Goal: Check status: Check status

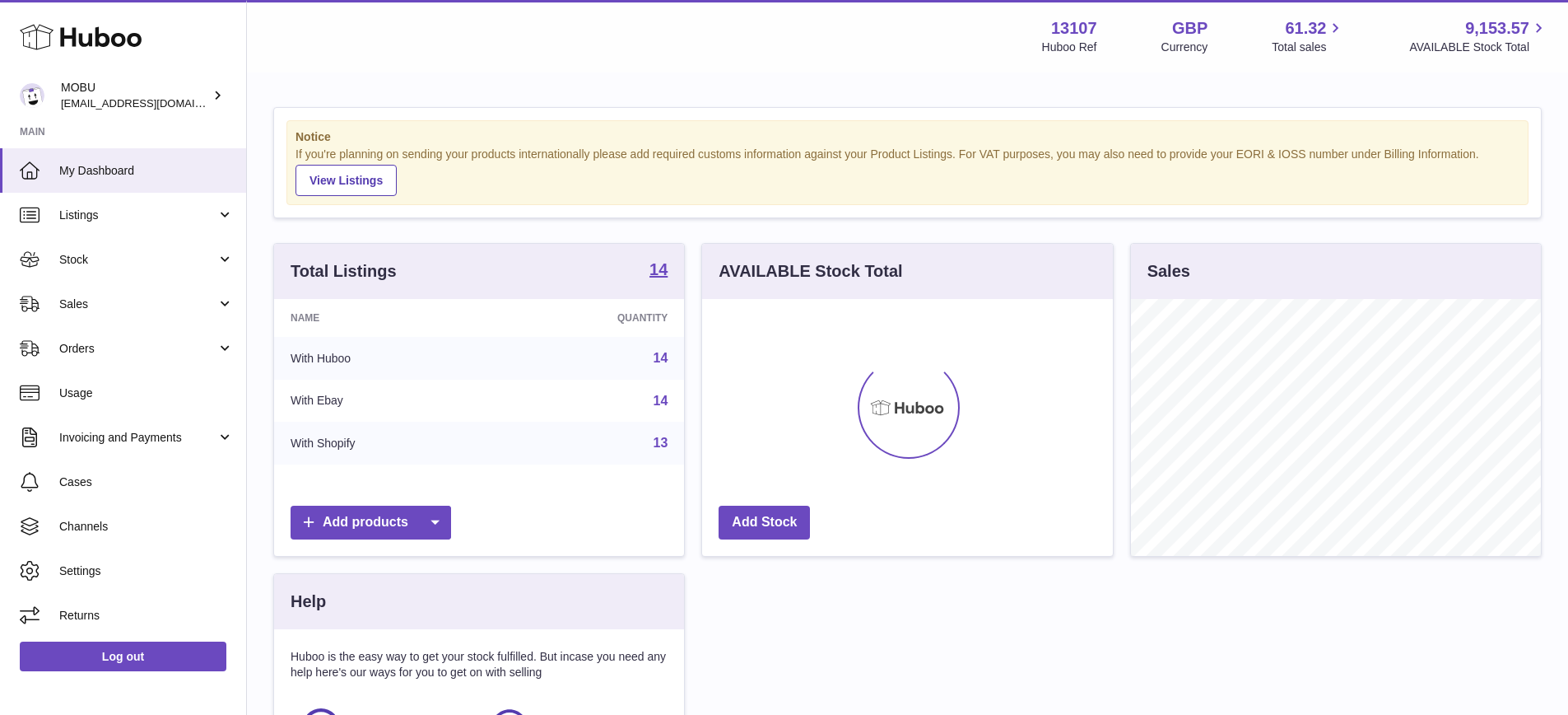
scroll to position [257, 411]
click at [117, 248] on link "Stock" at bounding box center [123, 259] width 246 height 44
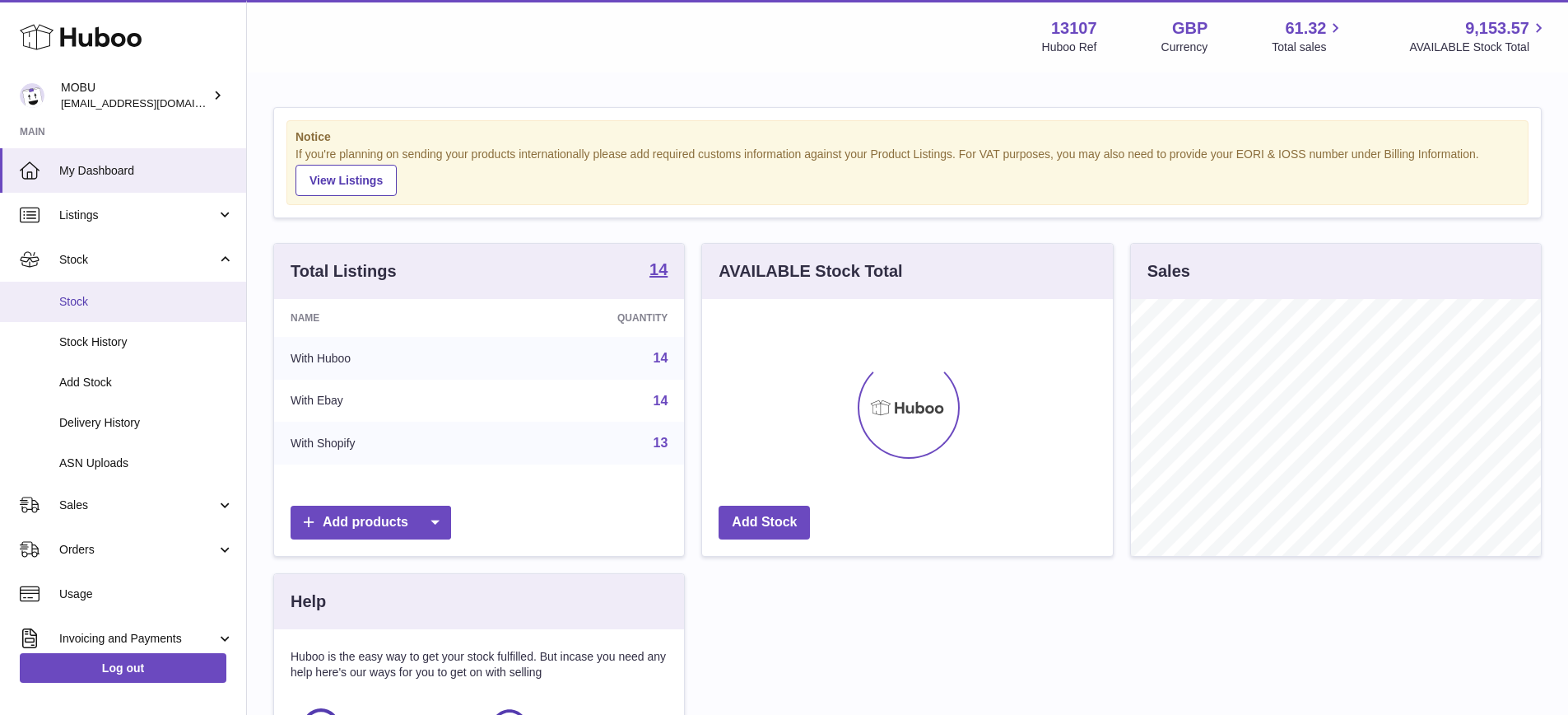
click at [110, 295] on span "Stock" at bounding box center [146, 301] width 175 height 16
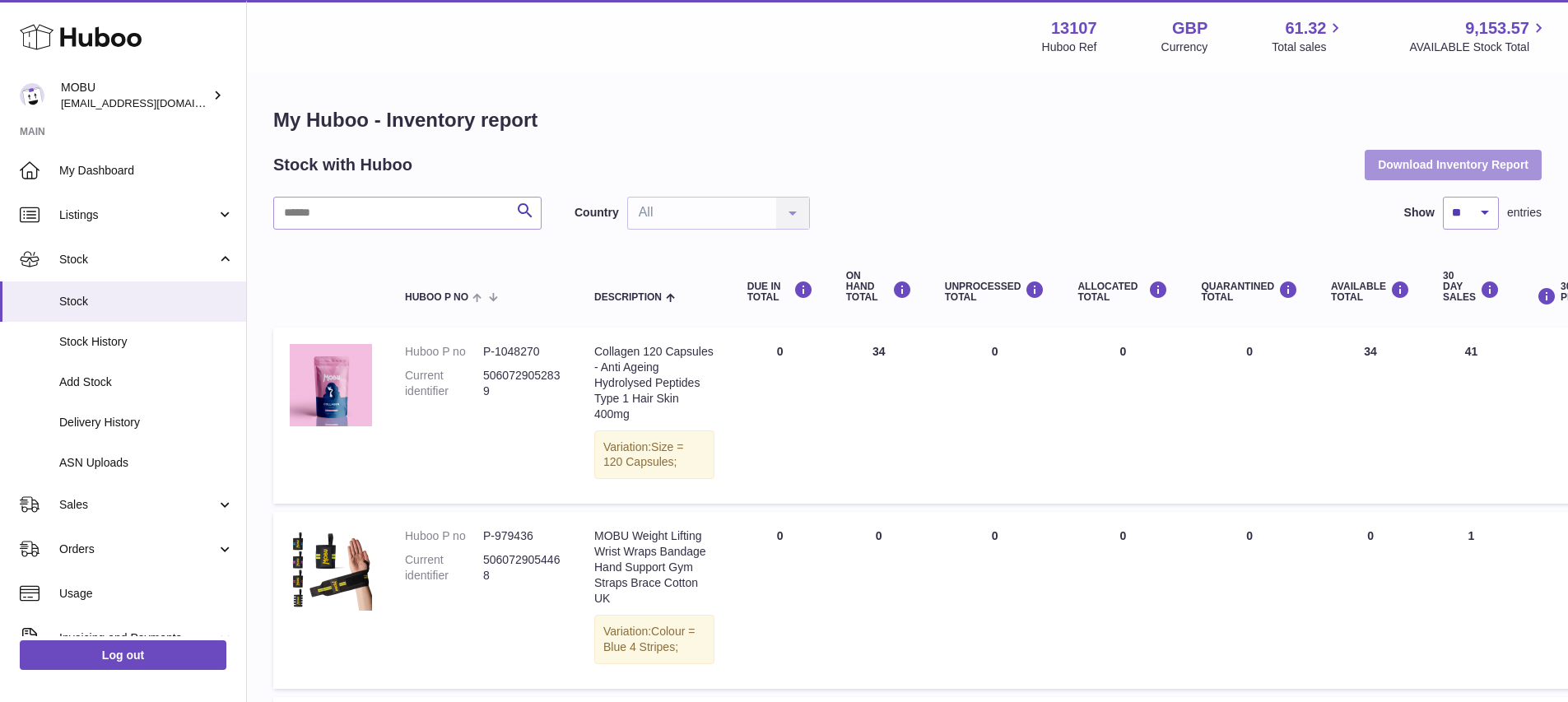
click at [1416, 163] on button "Download Inventory Report" at bounding box center [1453, 164] width 177 height 29
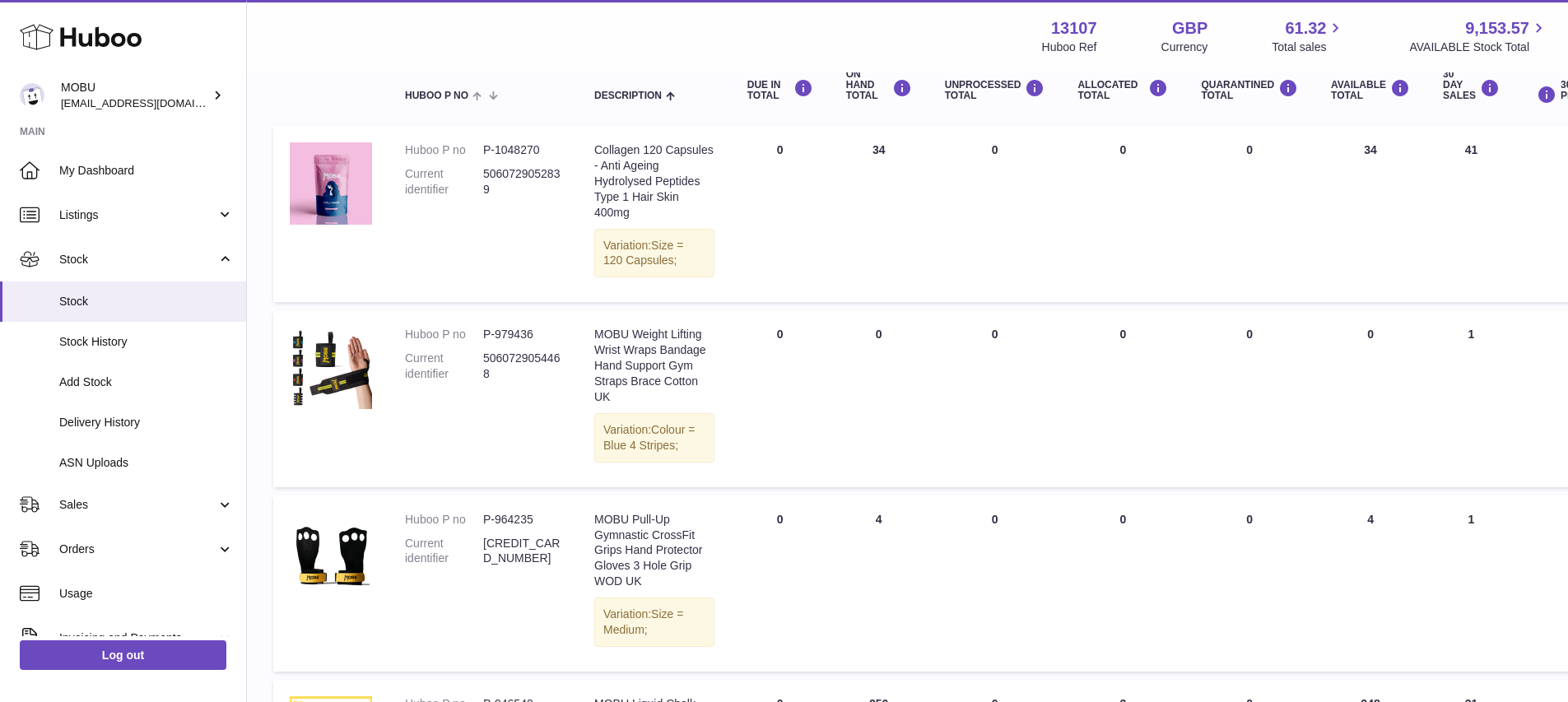
scroll to position [234, 0]
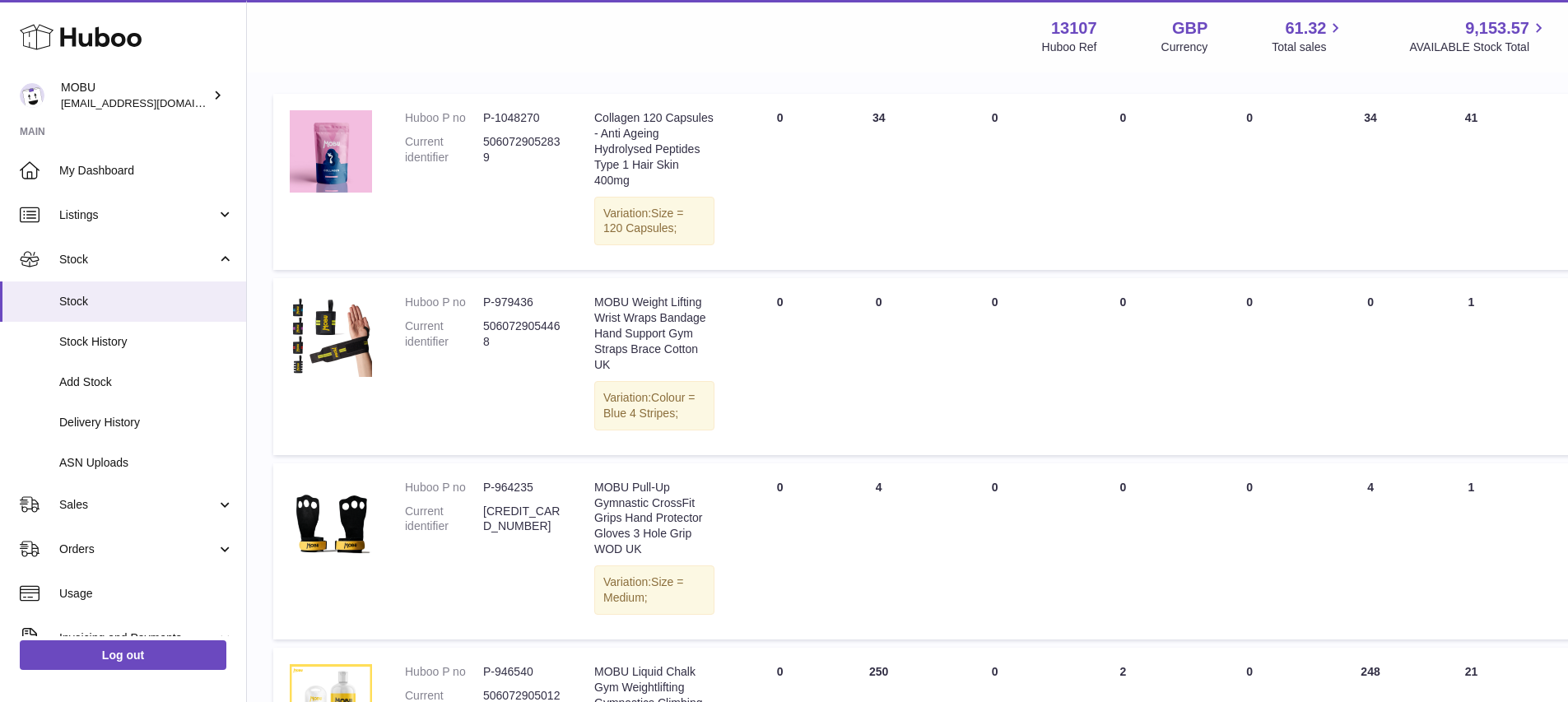
click at [516, 350] on dd "5060729054468" at bounding box center [522, 333] width 78 height 31
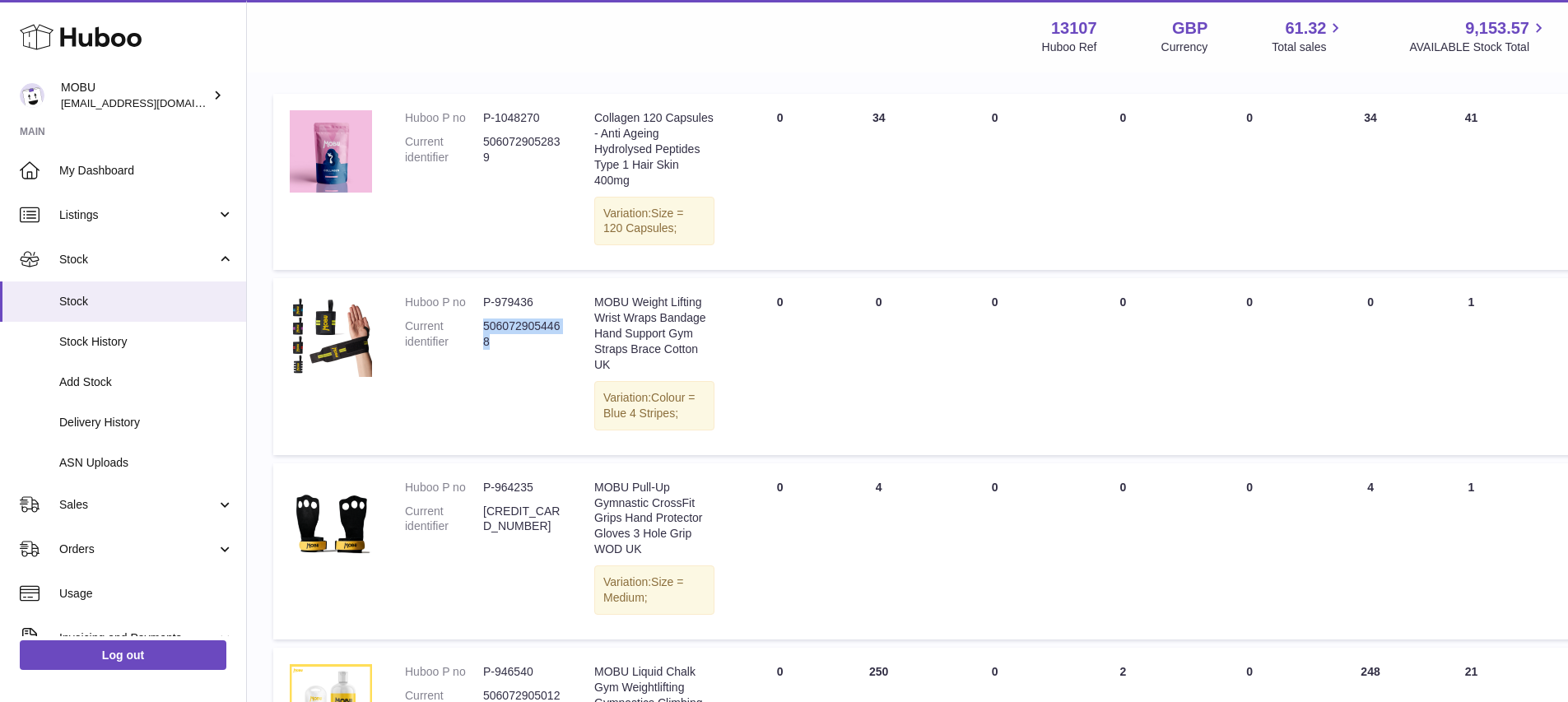
copy dd "5060729054468"
click at [144, 209] on span "Listings" at bounding box center [138, 215] width 158 height 16
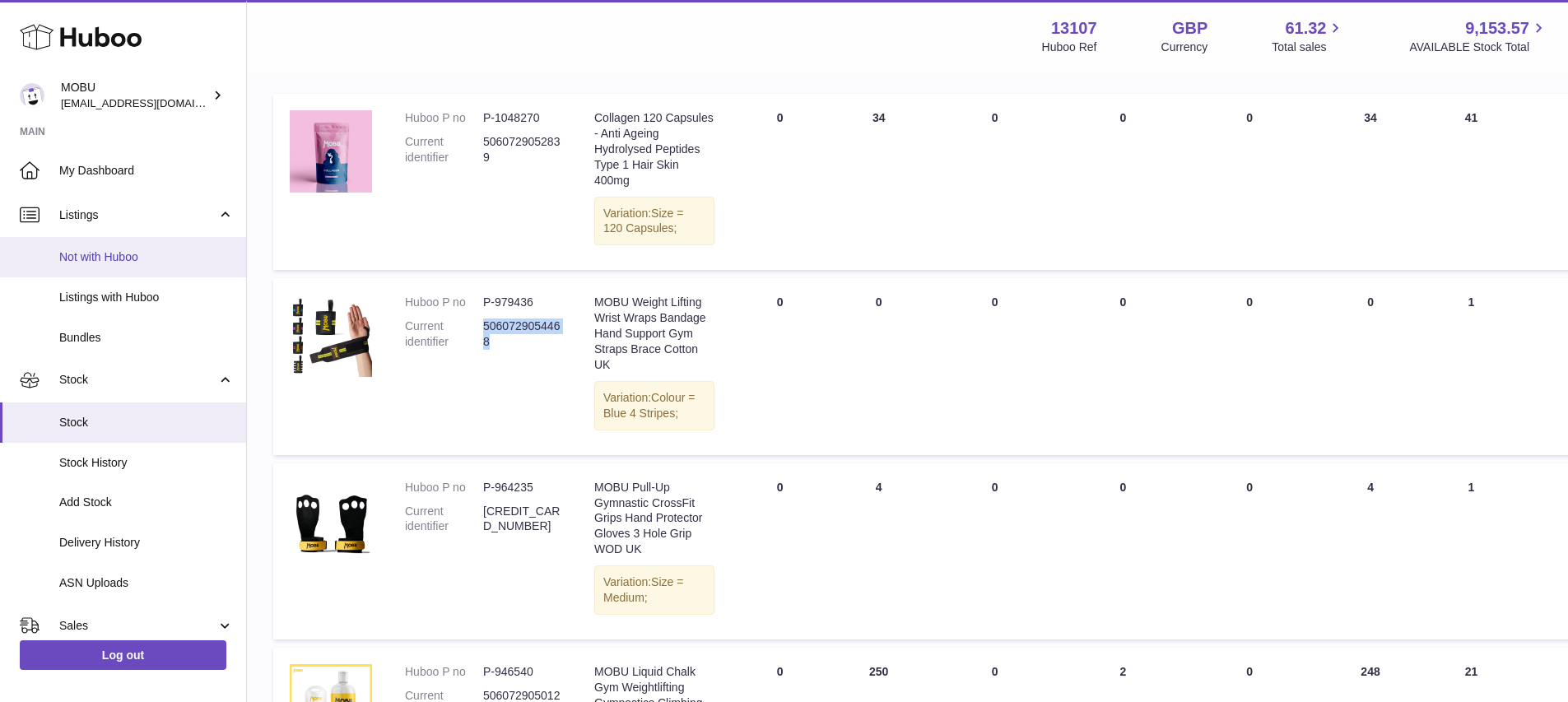
click at [141, 259] on span "Not with Huboo" at bounding box center [146, 257] width 175 height 16
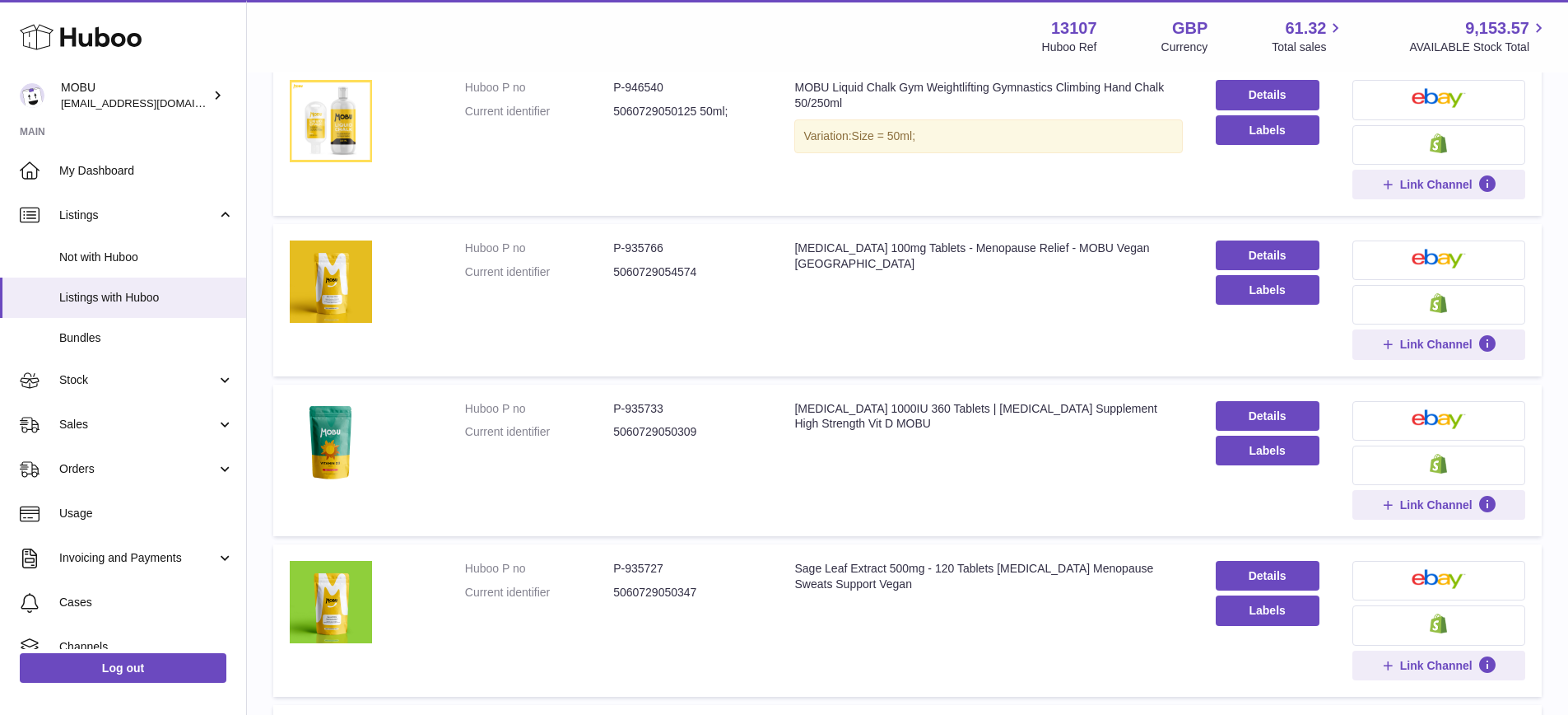
click at [651, 382] on table "Huboo no identifier title action channels Huboo P no P-1048270 Current identifi…" at bounding box center [906, 511] width 1268 height 1667
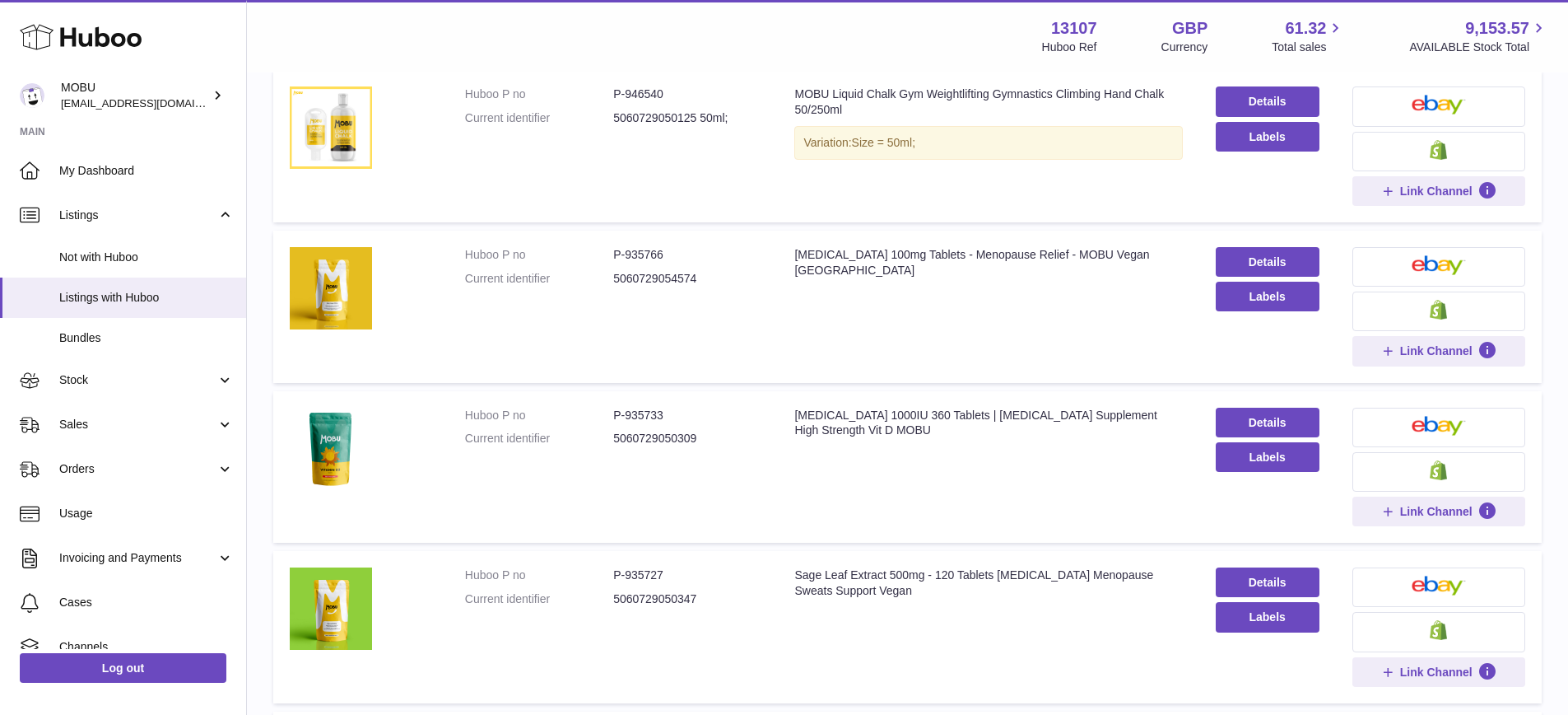
scroll to position [552, 0]
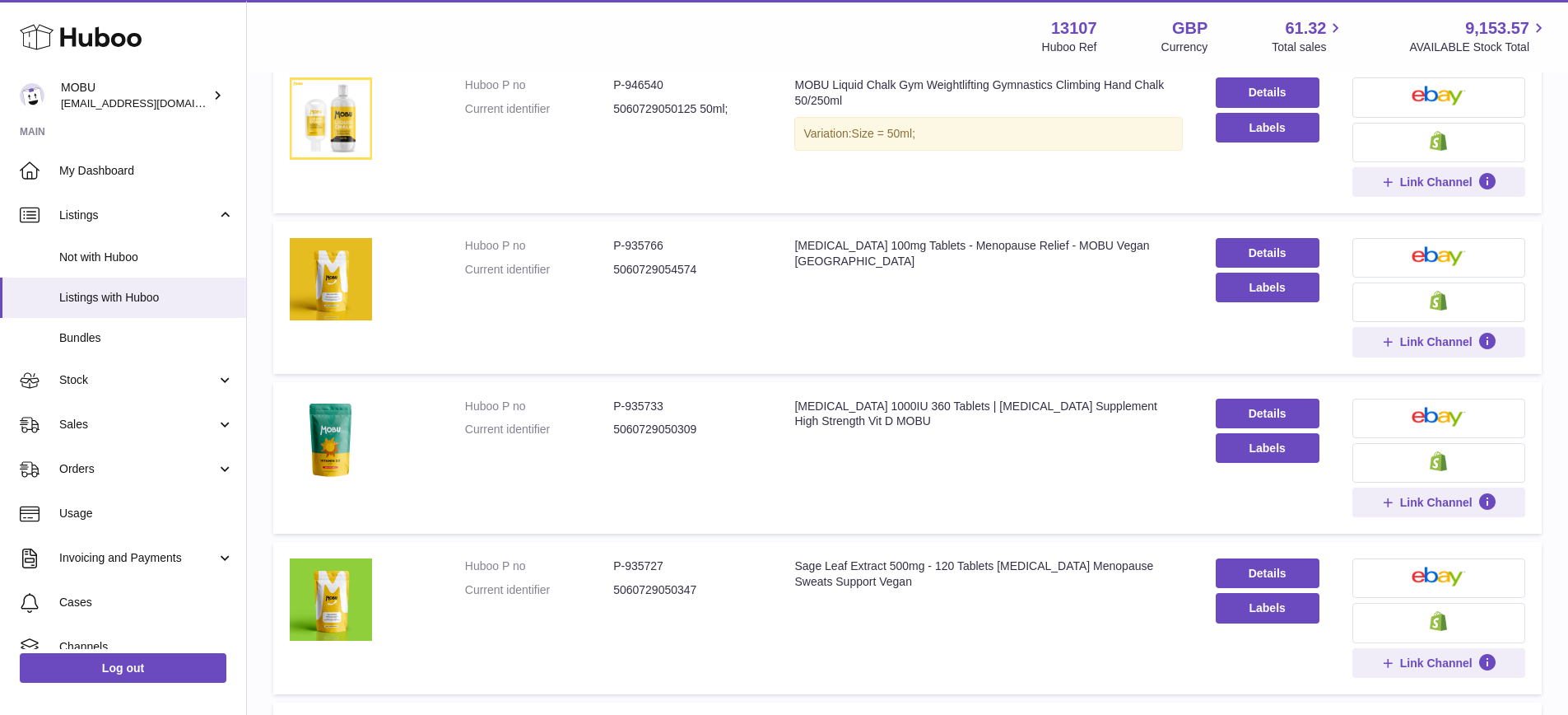
click at [588, 396] on td "Huboo P no P-935733 Current identifier 5060729050309" at bounding box center [614, 458] width 330 height 152
click at [126, 383] on span "Stock" at bounding box center [138, 380] width 158 height 16
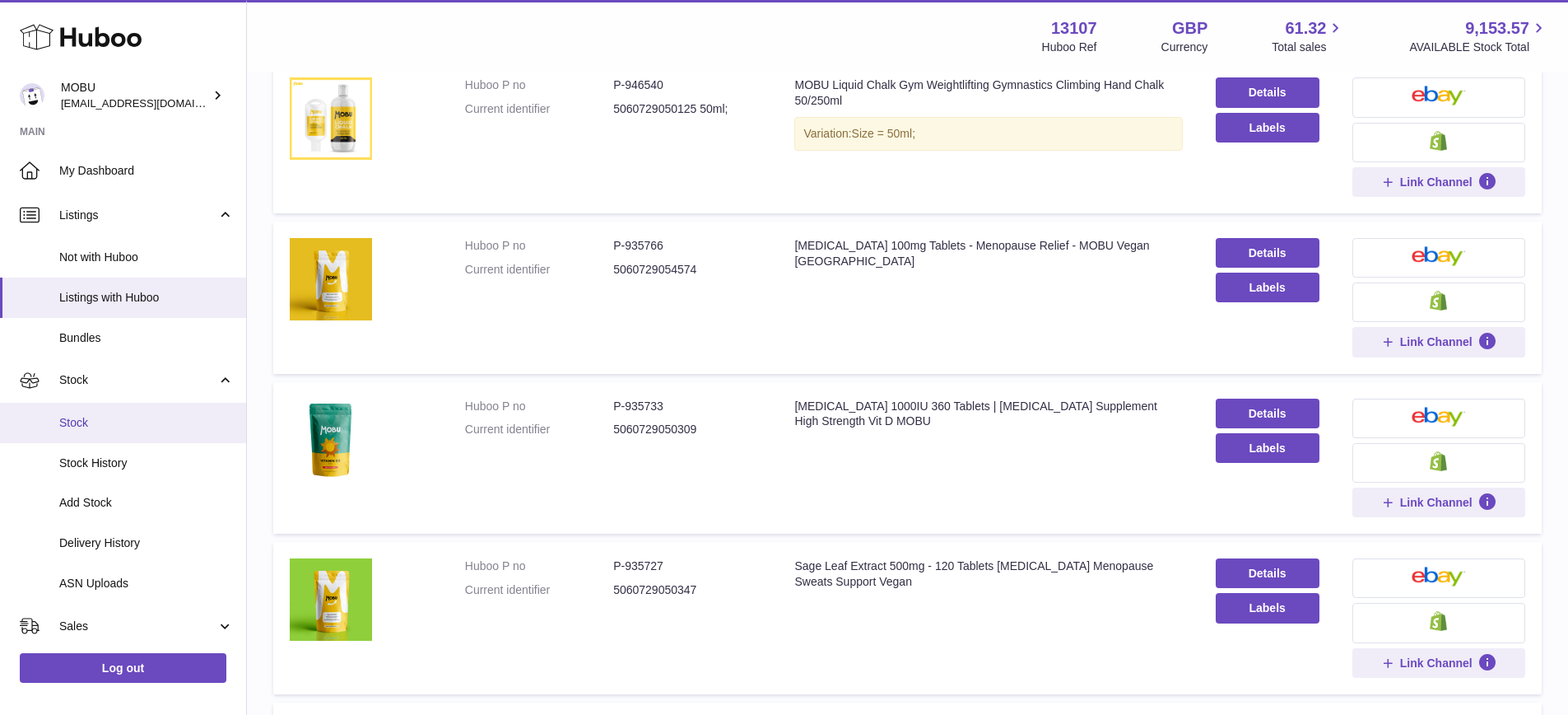
click at [118, 413] on link "Stock" at bounding box center [123, 422] width 246 height 41
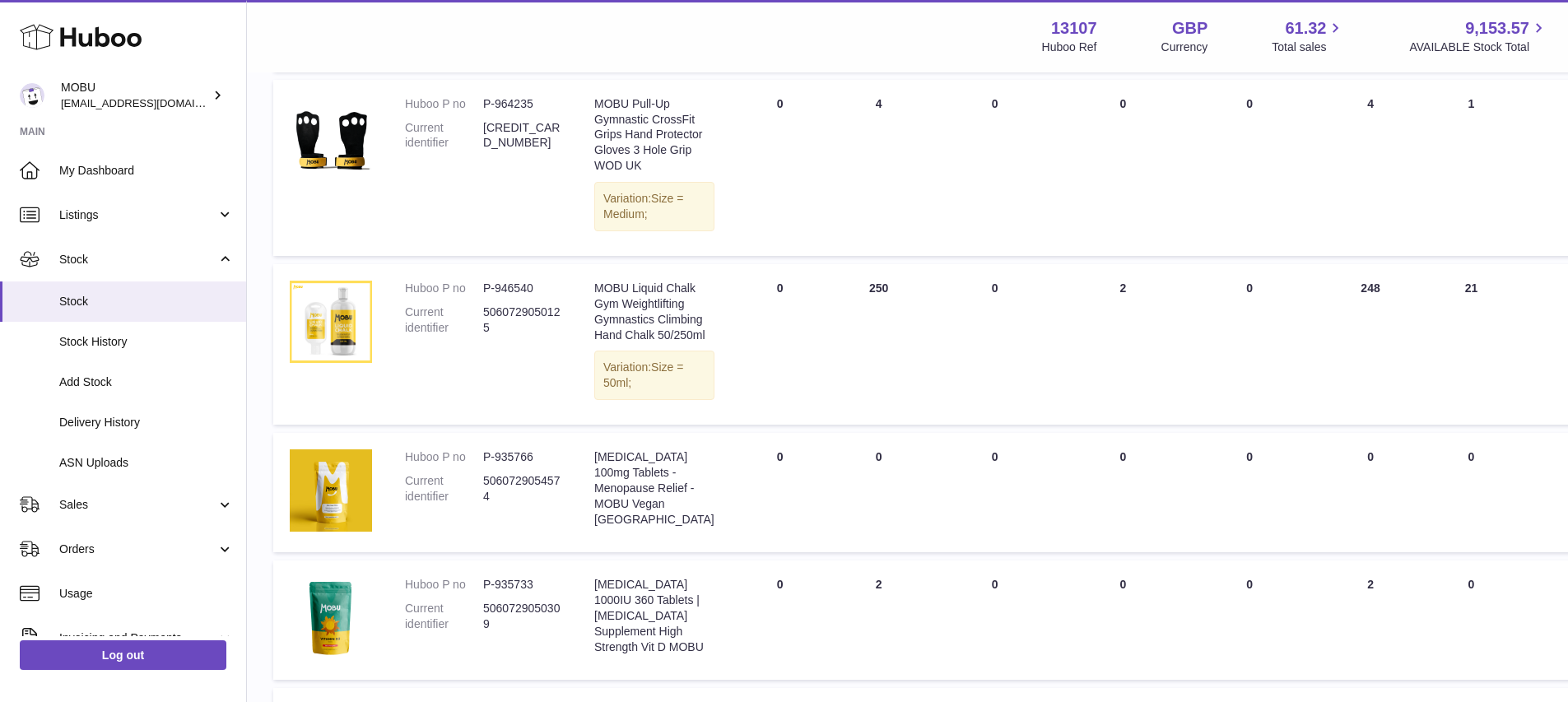
scroll to position [703, 0]
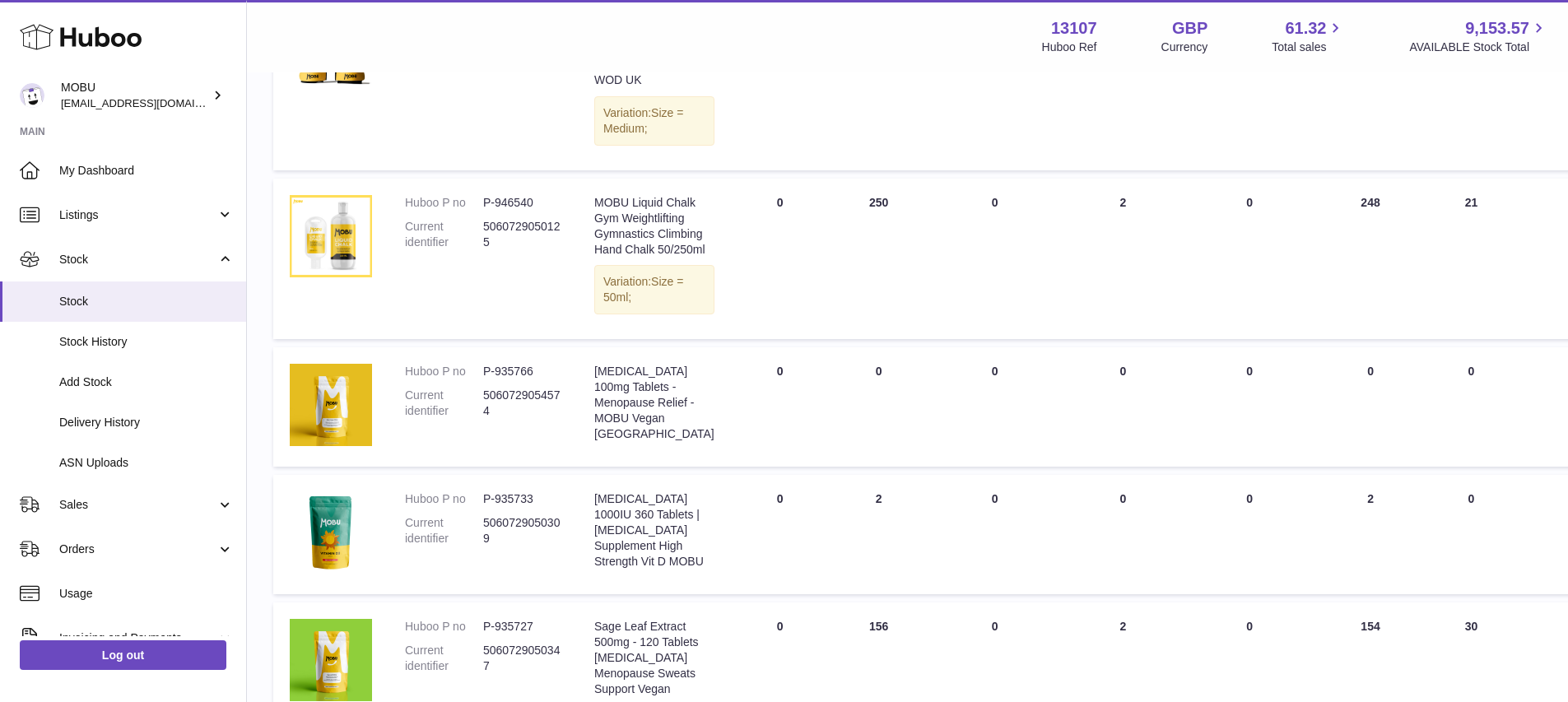
click at [849, 466] on td "ON HAND Total 0" at bounding box center [879, 407] width 99 height 119
click at [138, 414] on span "Delivery History" at bounding box center [146, 422] width 175 height 16
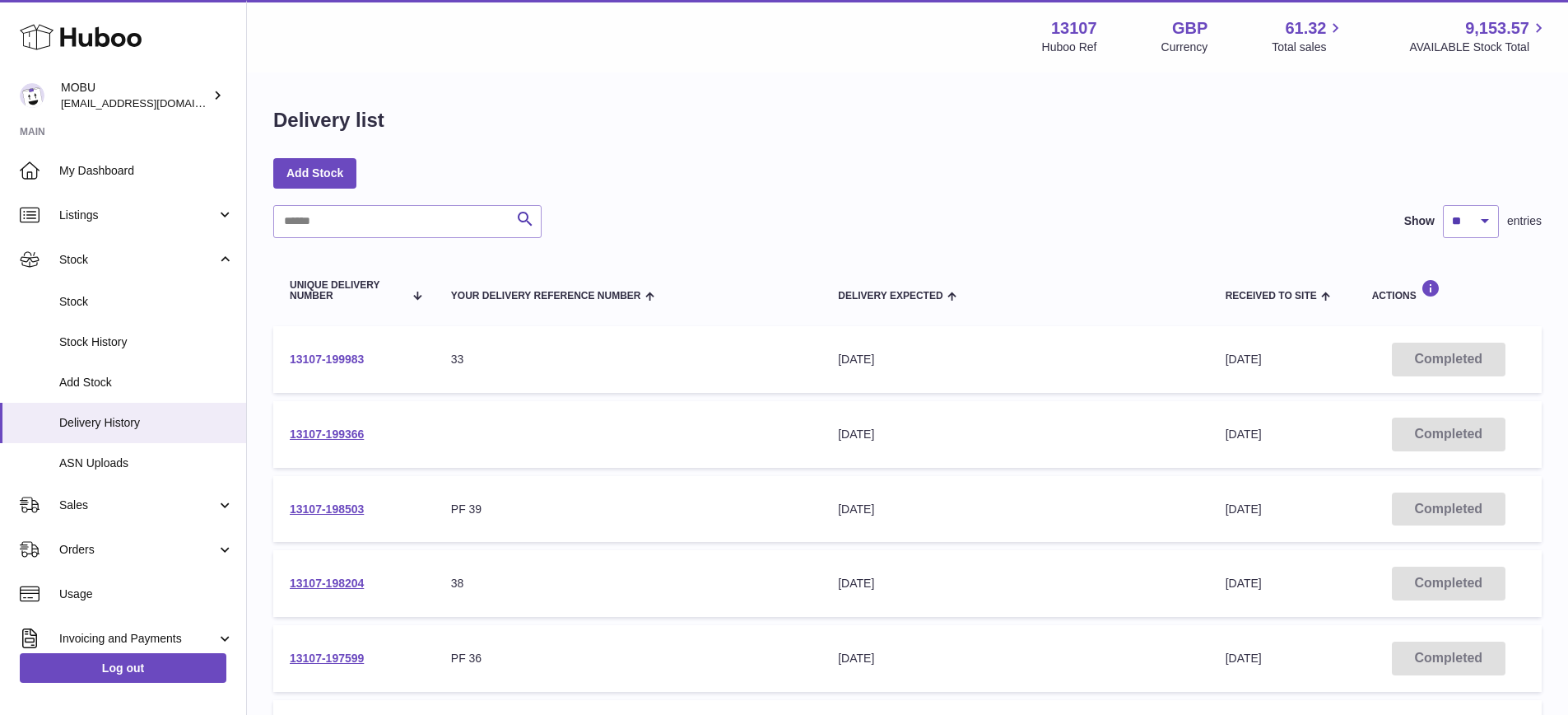
click at [319, 362] on link "13107-199983" at bounding box center [327, 359] width 74 height 13
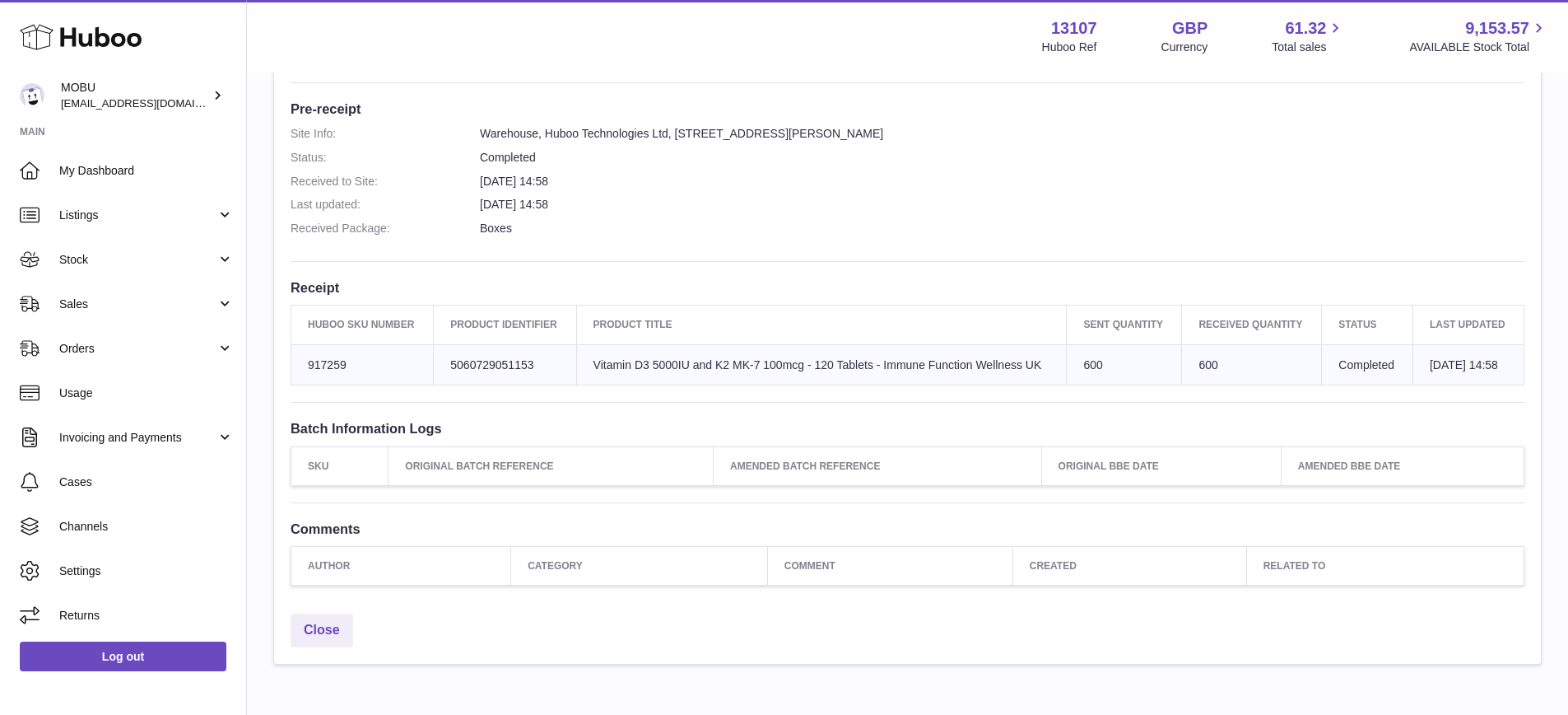
scroll to position [524, 0]
